Goal: Information Seeking & Learning: Learn about a topic

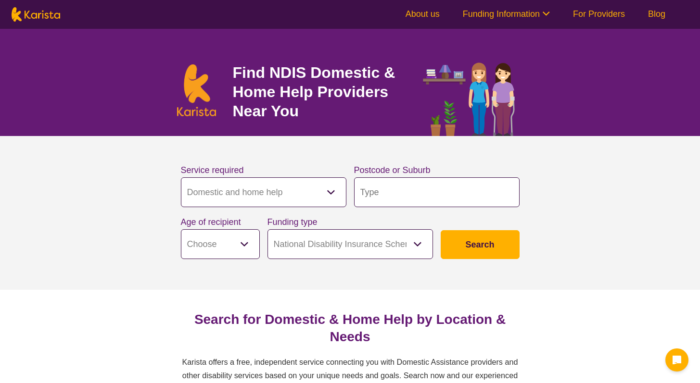
select select "Domestic and home help"
select select "NDIS"
select select "Domestic and home help"
select select "NDIS"
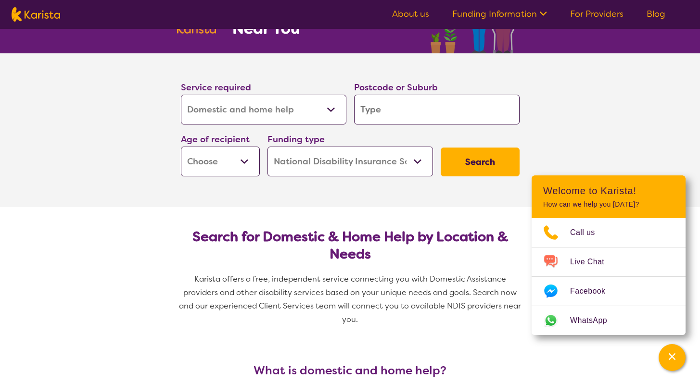
scroll to position [86, 0]
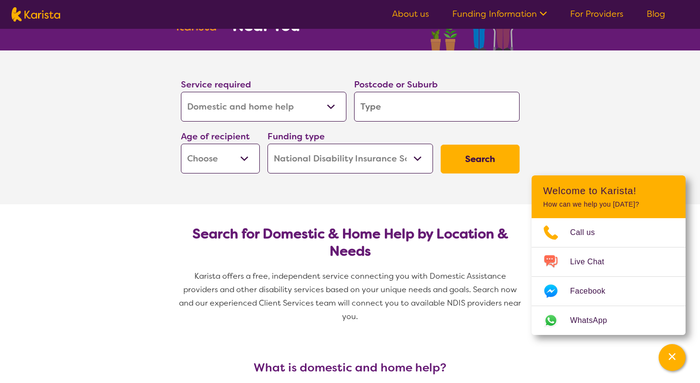
click at [274, 110] on select "Allied Health Assistant Assessment ([MEDICAL_DATA] or [MEDICAL_DATA]) Behaviour…" at bounding box center [264, 107] width 166 height 30
click at [294, 100] on select "Allied Health Assistant Assessment ([MEDICAL_DATA] or [MEDICAL_DATA]) Behaviour…" at bounding box center [264, 107] width 166 height 30
click at [411, 113] on input "search" at bounding box center [437, 107] width 166 height 30
type input "2"
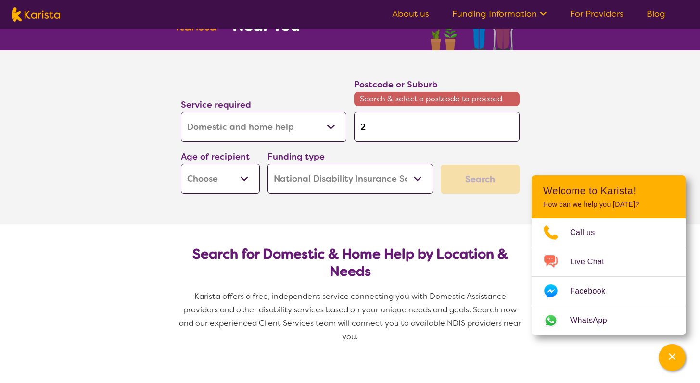
type input "26"
type input "265"
type input "2650"
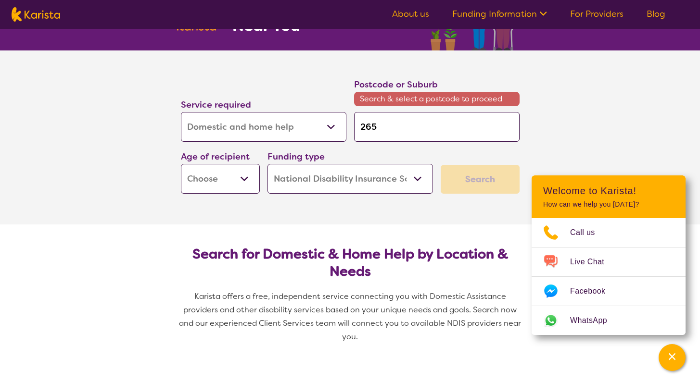
type input "2650"
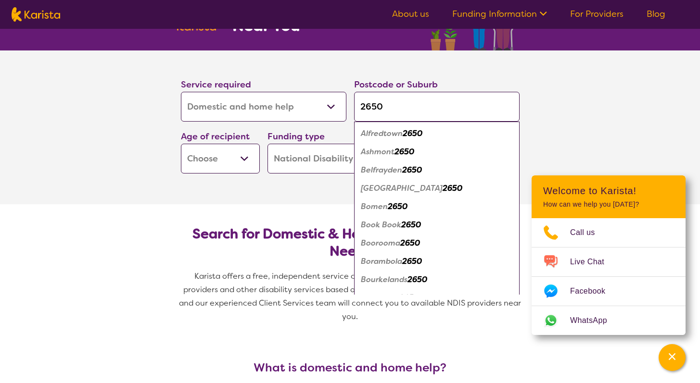
type input "2650"
click at [405, 153] on em "2650" at bounding box center [405, 152] width 20 height 10
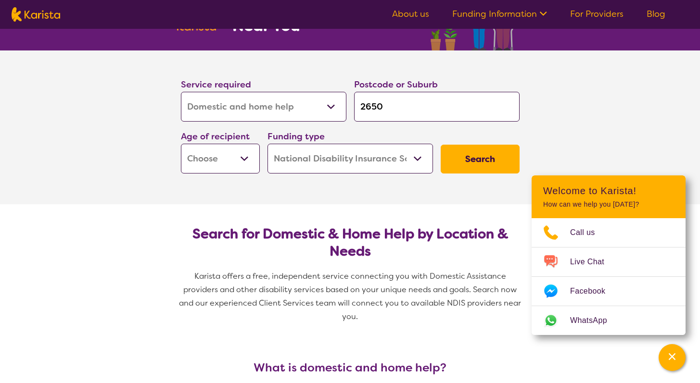
click at [220, 156] on select "Early Childhood - 0 to 9 Child - 10 to 11 Adolescent - 12 to 17 Adult - 18 to 6…" at bounding box center [220, 159] width 79 height 30
select select "AD"
click at [383, 148] on select "Home Care Package (HCP) National Disability Insurance Scheme (NDIS) I don't know" at bounding box center [351, 159] width 166 height 30
click at [470, 161] on button "Search" at bounding box center [480, 159] width 79 height 29
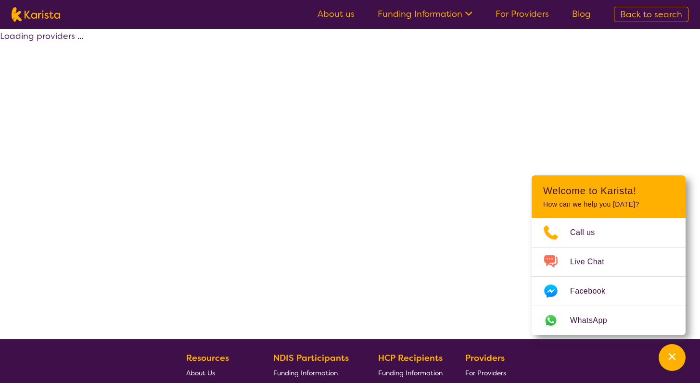
select select "Domestic and home help"
select select "AD"
select select "NDIS"
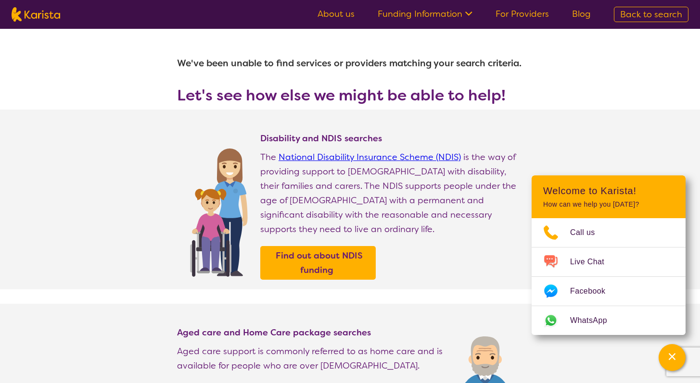
select select "Domestic and home help"
select select "AD"
select select "NDIS"
select select "Domestic and home help"
select select "AD"
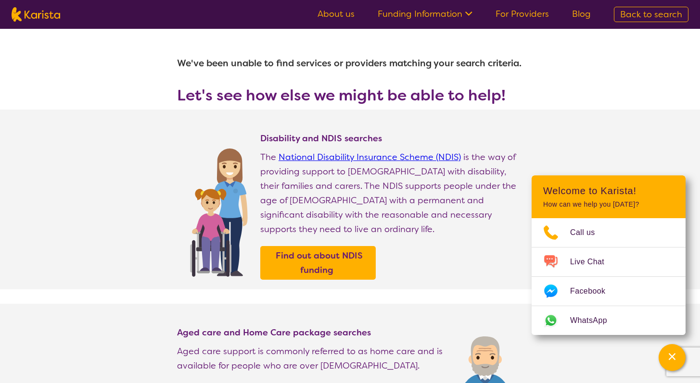
select select "NDIS"
